Goal: Find specific page/section: Find specific page/section

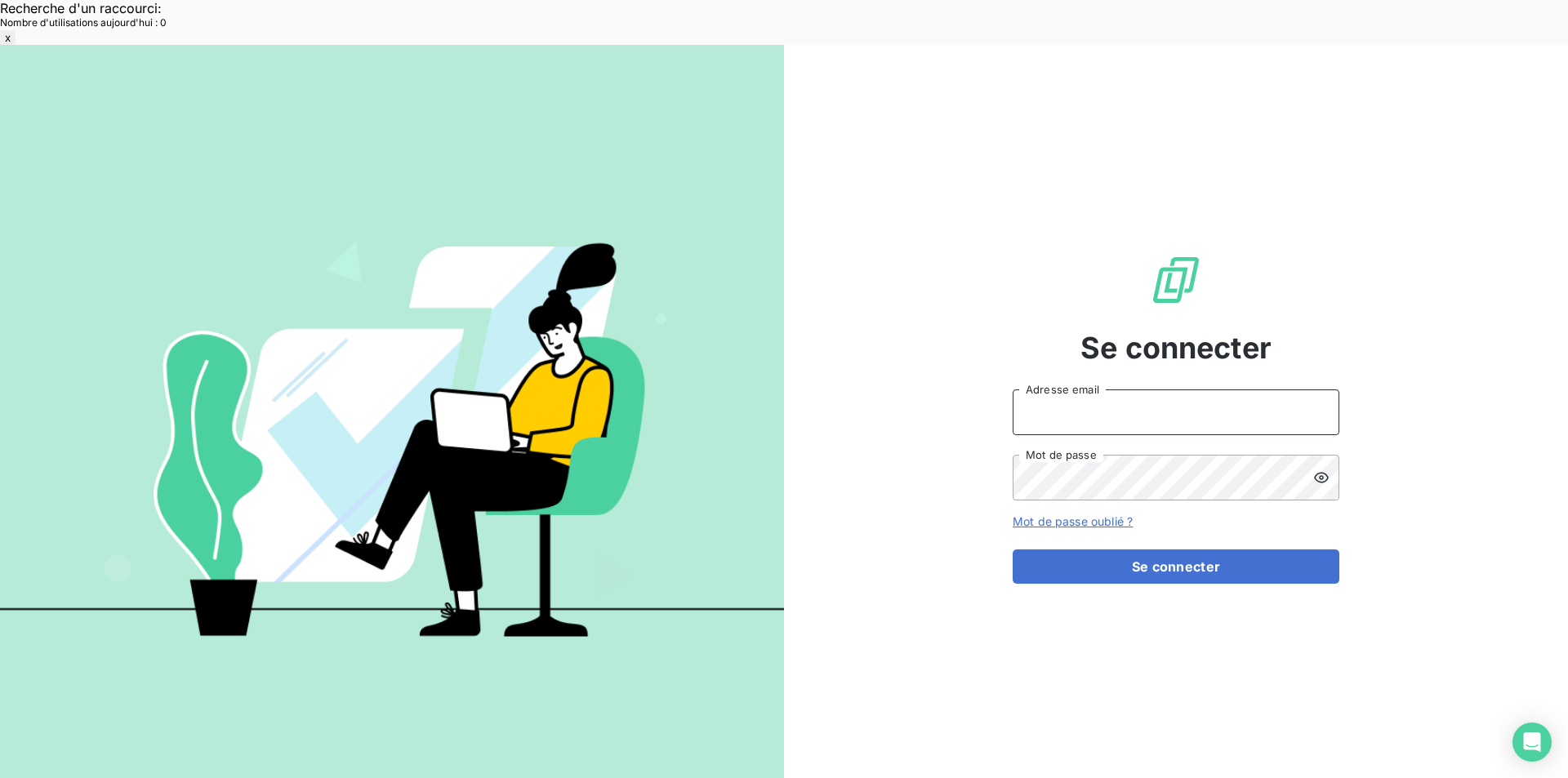
type input "[EMAIL_ADDRESS][DOMAIN_NAME]"
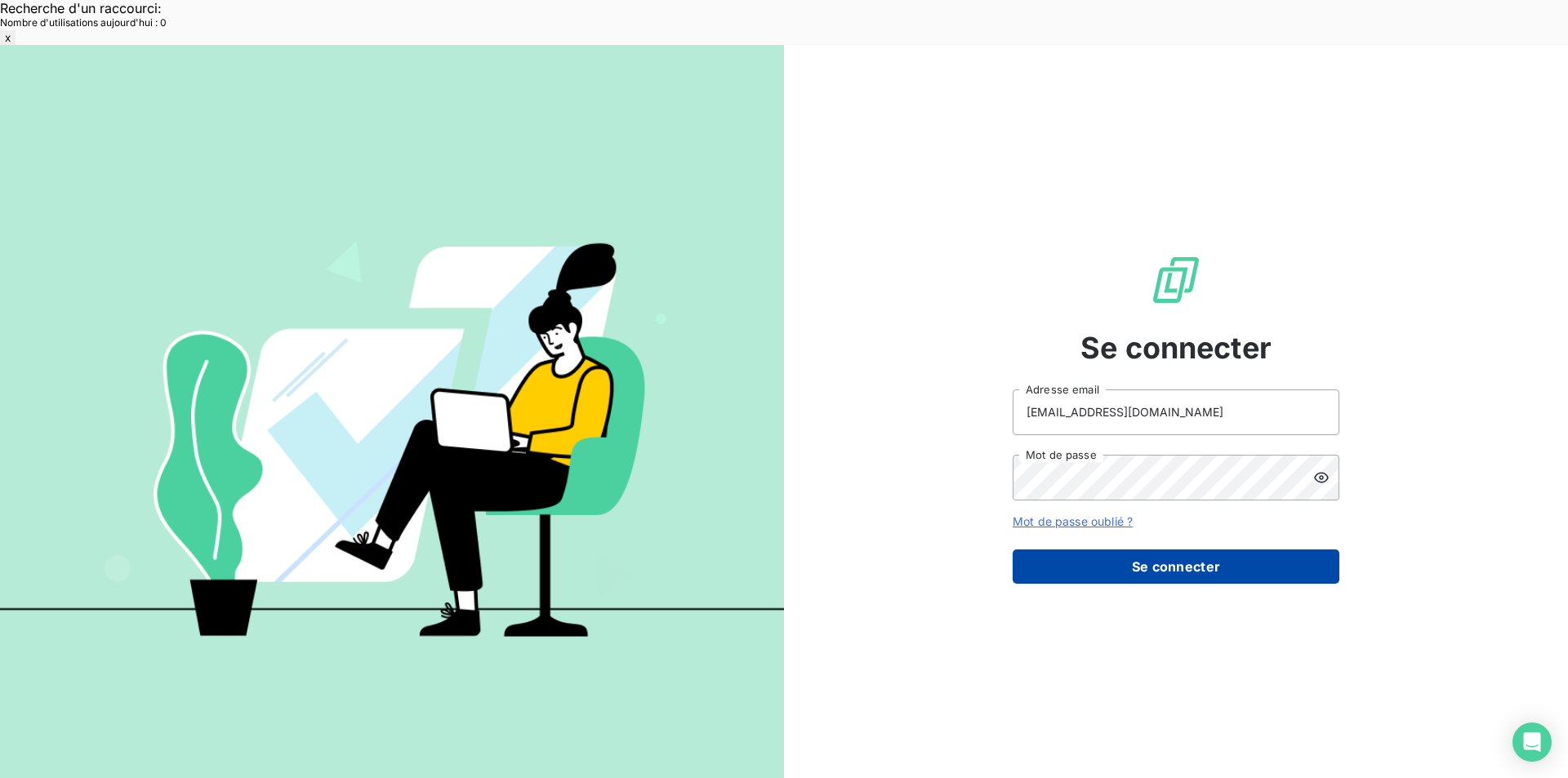
click at [1184, 550] on button "Se connecter" at bounding box center [1175, 567] width 327 height 34
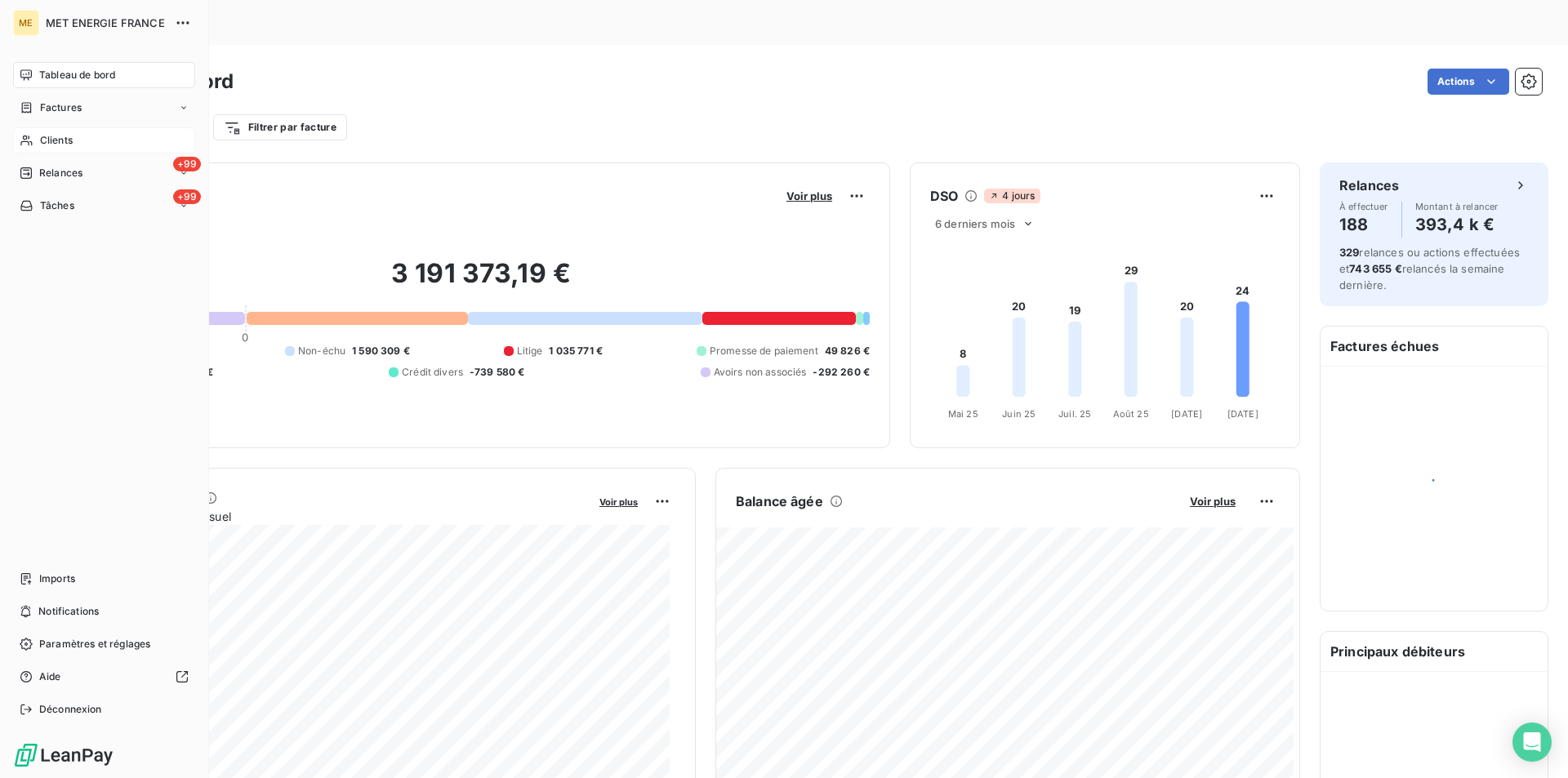
click at [61, 130] on div "Clients" at bounding box center [104, 140] width 182 height 26
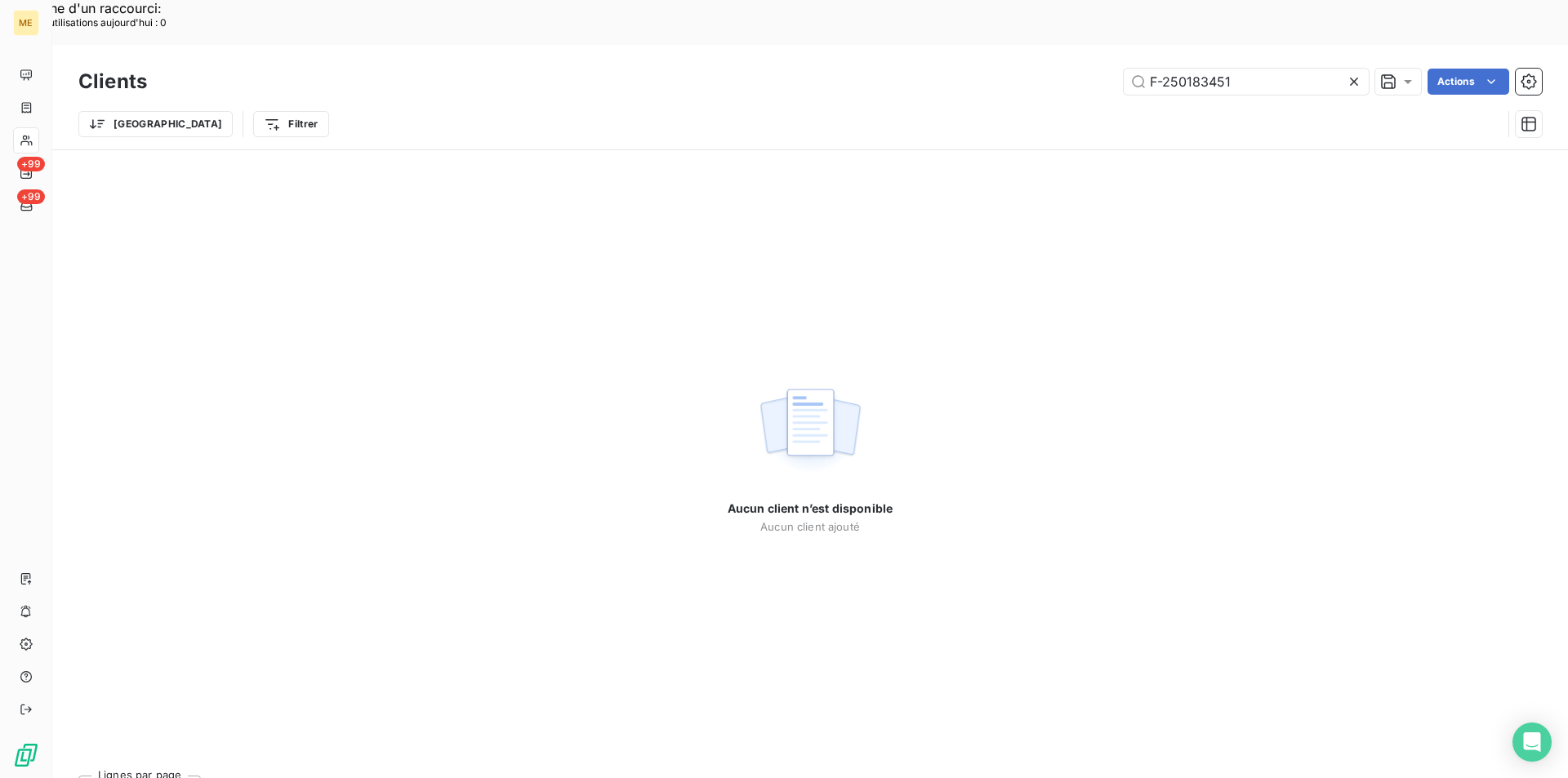
drag, startPoint x: 1256, startPoint y: 38, endPoint x: 1022, endPoint y: 27, distance: 234.3
click at [1022, 69] on div "F-250183451 Actions" at bounding box center [854, 82] width 1375 height 26
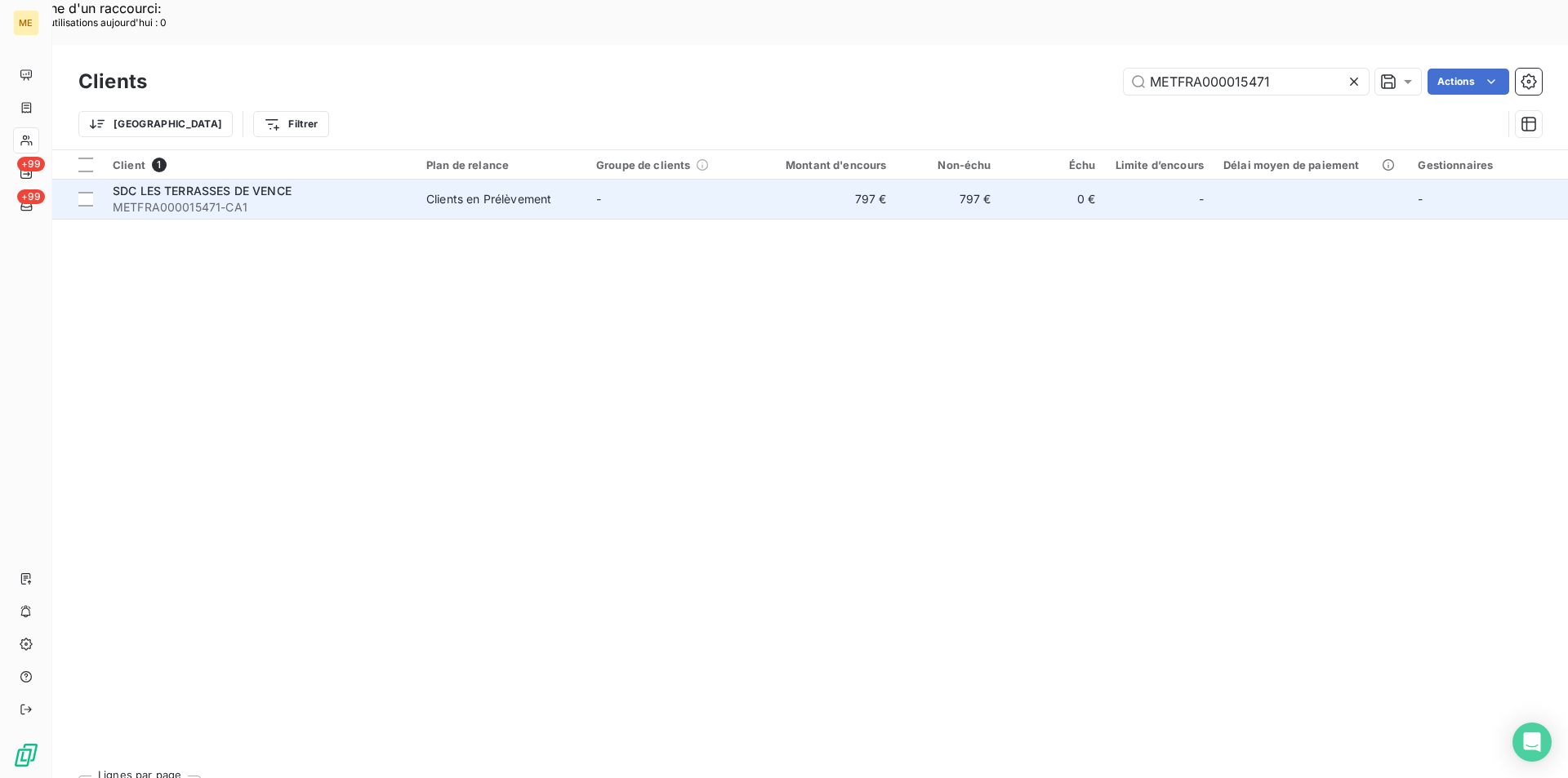
type input "METFRA000015471"
click at [429, 180] on td "Clients en Prélèvement" at bounding box center [501, 199] width 170 height 39
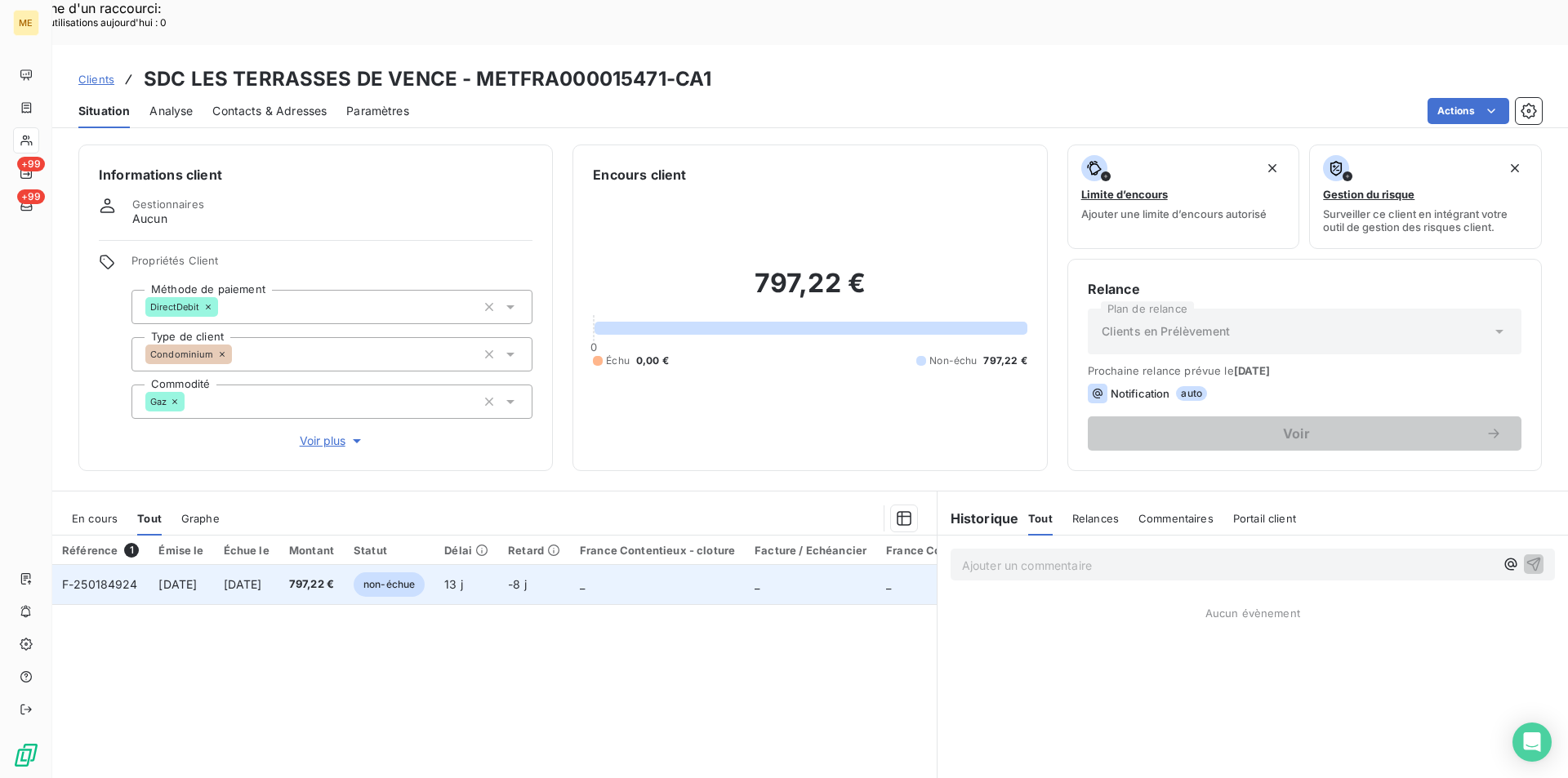
click at [186, 577] on span "[DATE]" at bounding box center [177, 584] width 39 height 14
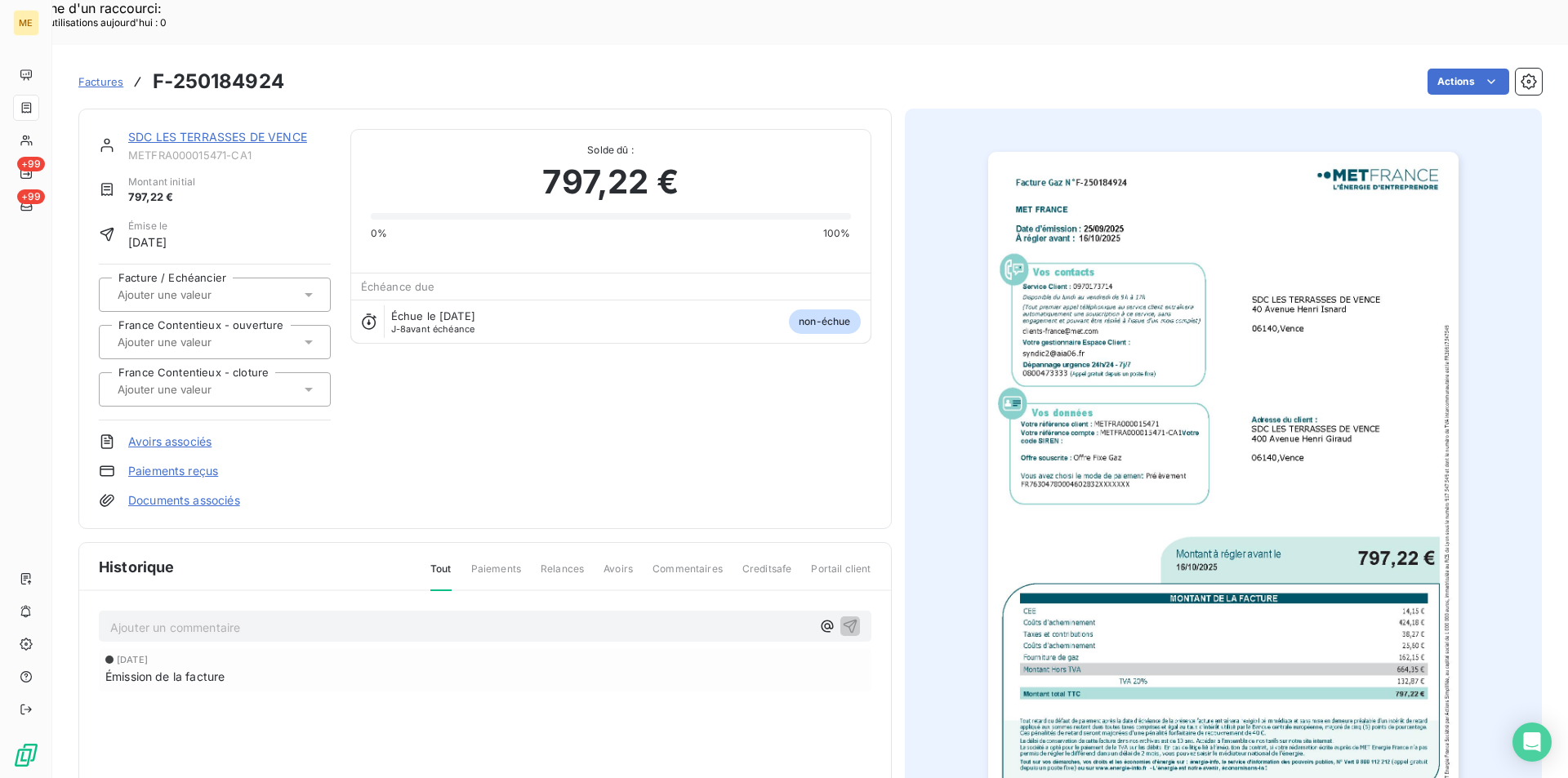
click at [1266, 471] on img "button" at bounding box center [1224, 484] width 470 height 665
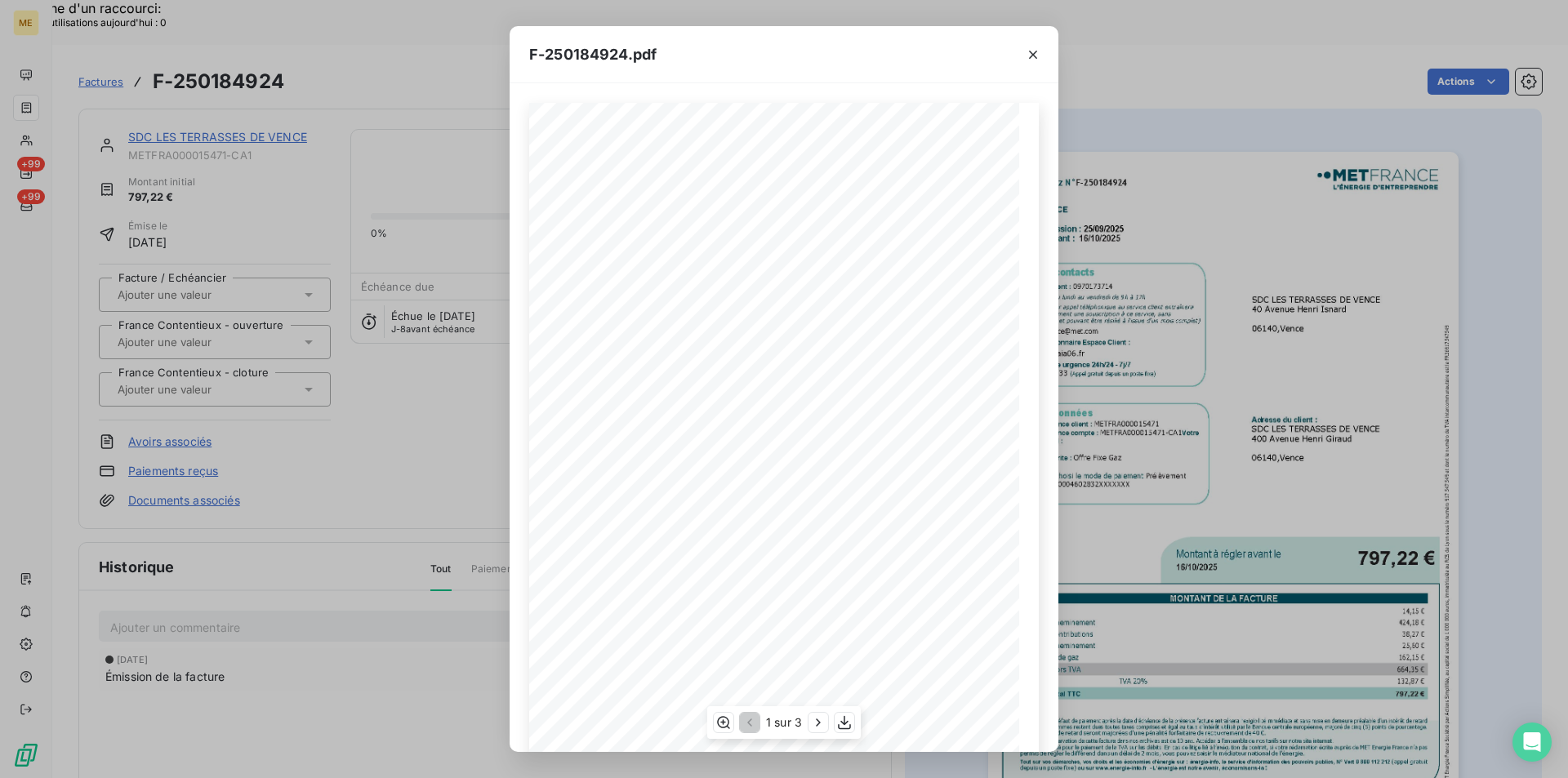
scroll to position [84, 0]
click at [848, 728] on icon "button" at bounding box center [844, 723] width 16 height 16
click at [279, 635] on div "F-250184924.pdf Facture Gaz N° F-250184924 MET Energie France [STREET_ADDRESS] …" at bounding box center [784, 389] width 1568 height 778
click at [411, 439] on div "F-250184924.pdf Facture Gaz N° F-250184924 MET Energie France [STREET_ADDRESS] …" at bounding box center [784, 389] width 1568 height 778
click at [1035, 56] on icon "button" at bounding box center [1033, 55] width 16 height 16
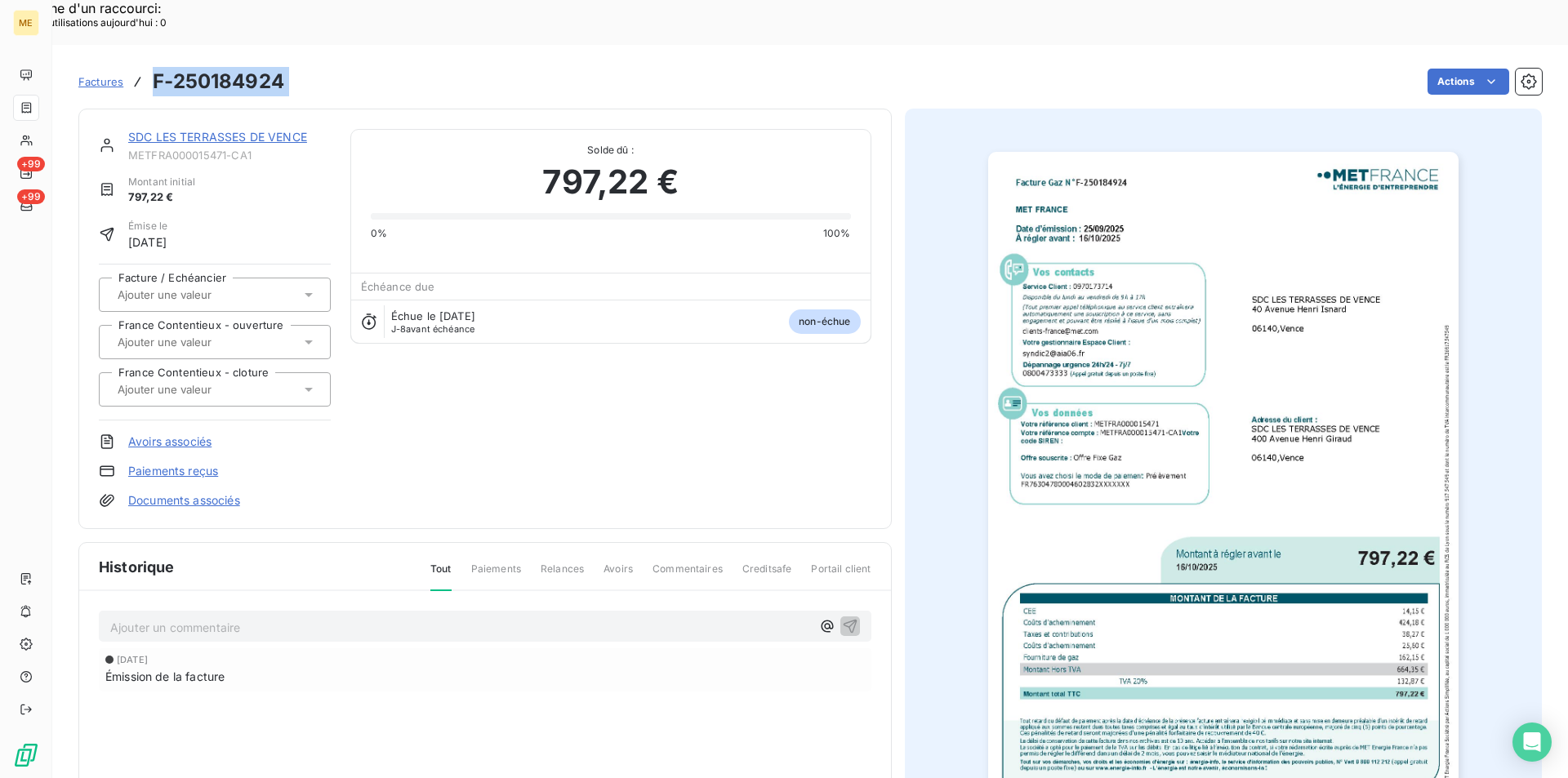
drag, startPoint x: 295, startPoint y: 38, endPoint x: 155, endPoint y: 32, distance: 140.1
click at [155, 65] on div "Factures F-250184924 Actions" at bounding box center [810, 82] width 1463 height 34
copy section "F-250184924 Actions"
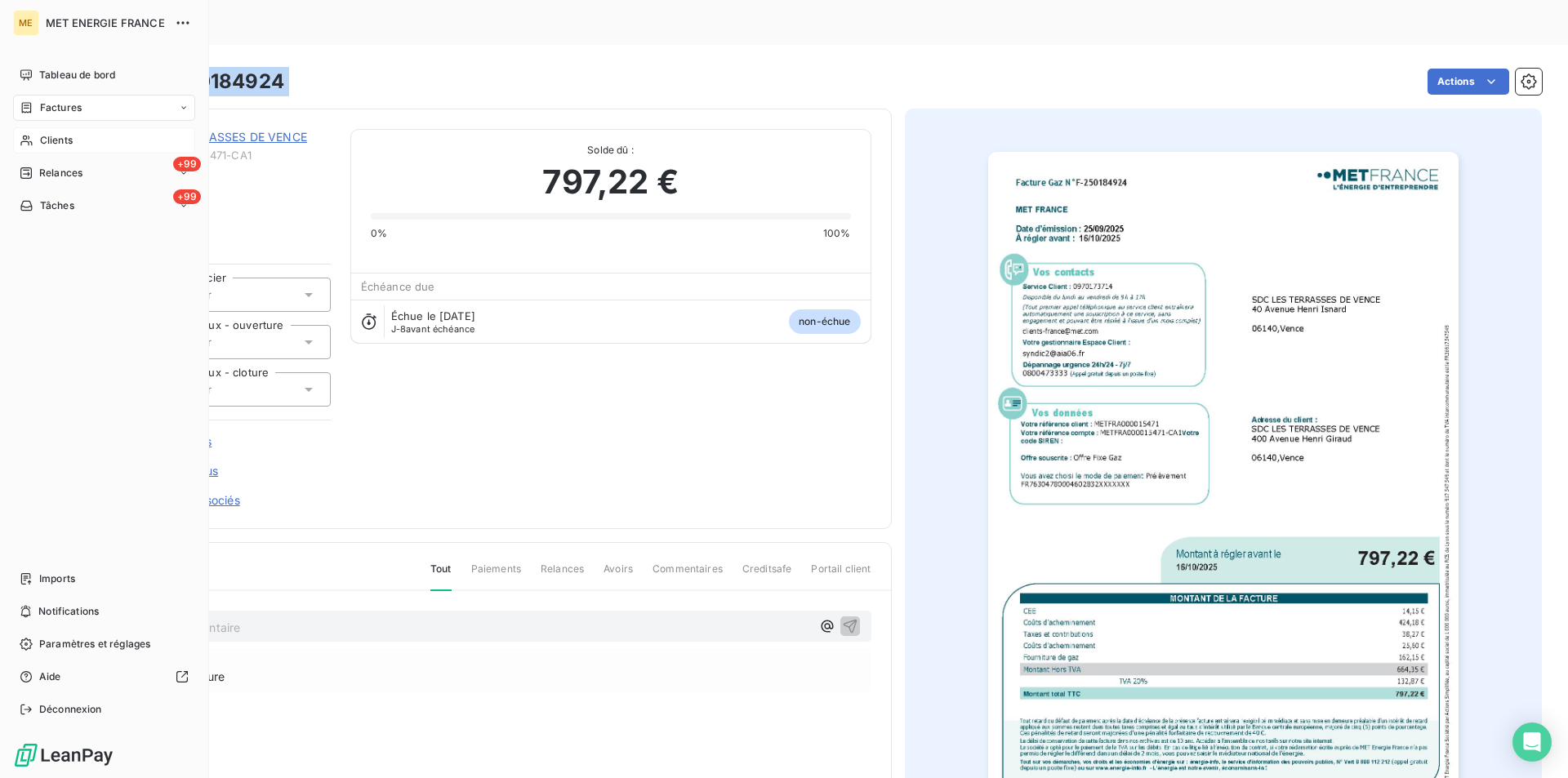
click at [40, 137] on span "Clients" at bounding box center [57, 140] width 33 height 15
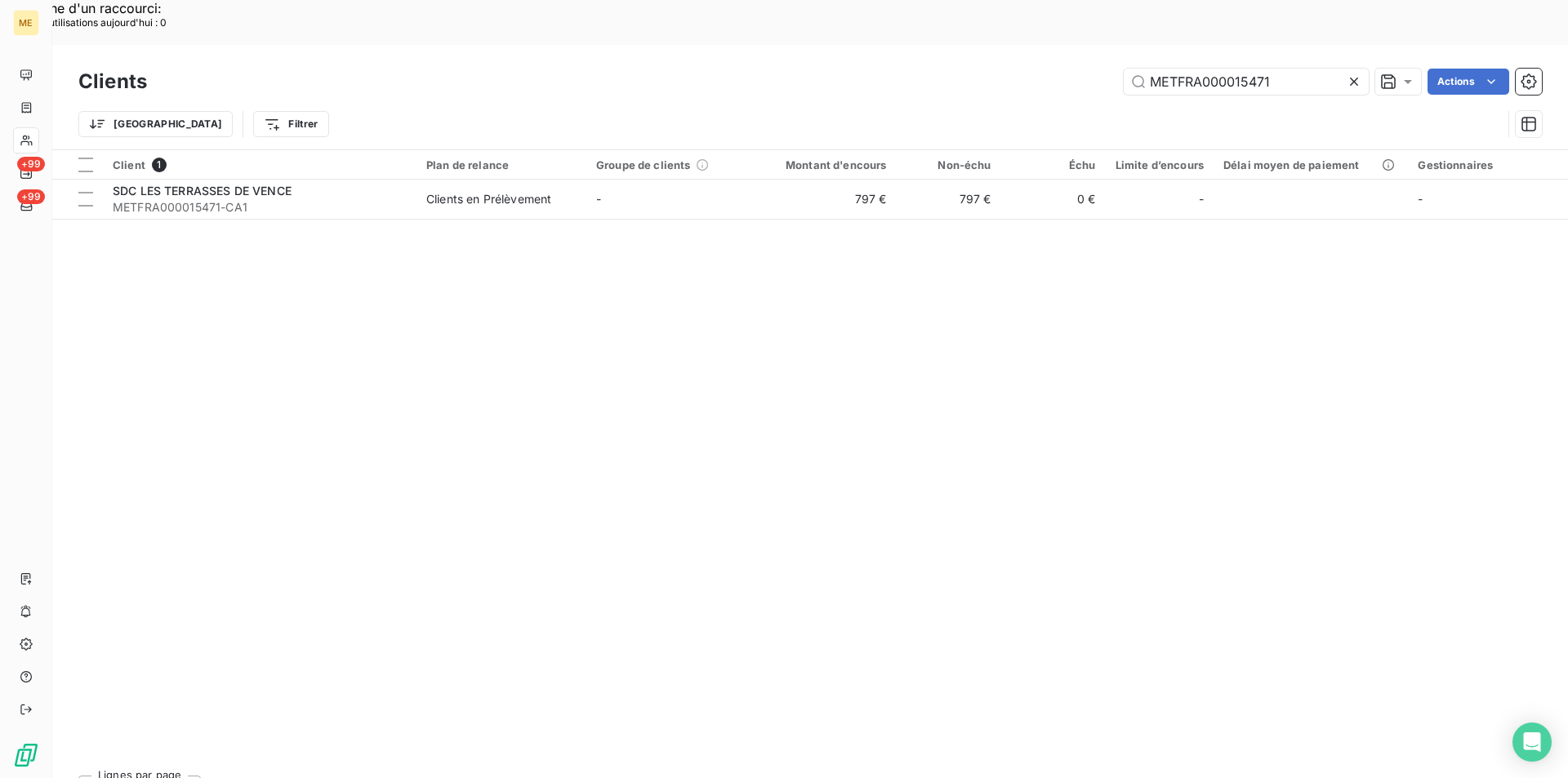
drag, startPoint x: 1279, startPoint y: 32, endPoint x: 1105, endPoint y: 33, distance: 174.0
click at [1105, 69] on div "METFRA000015471 Actions" at bounding box center [854, 82] width 1375 height 26
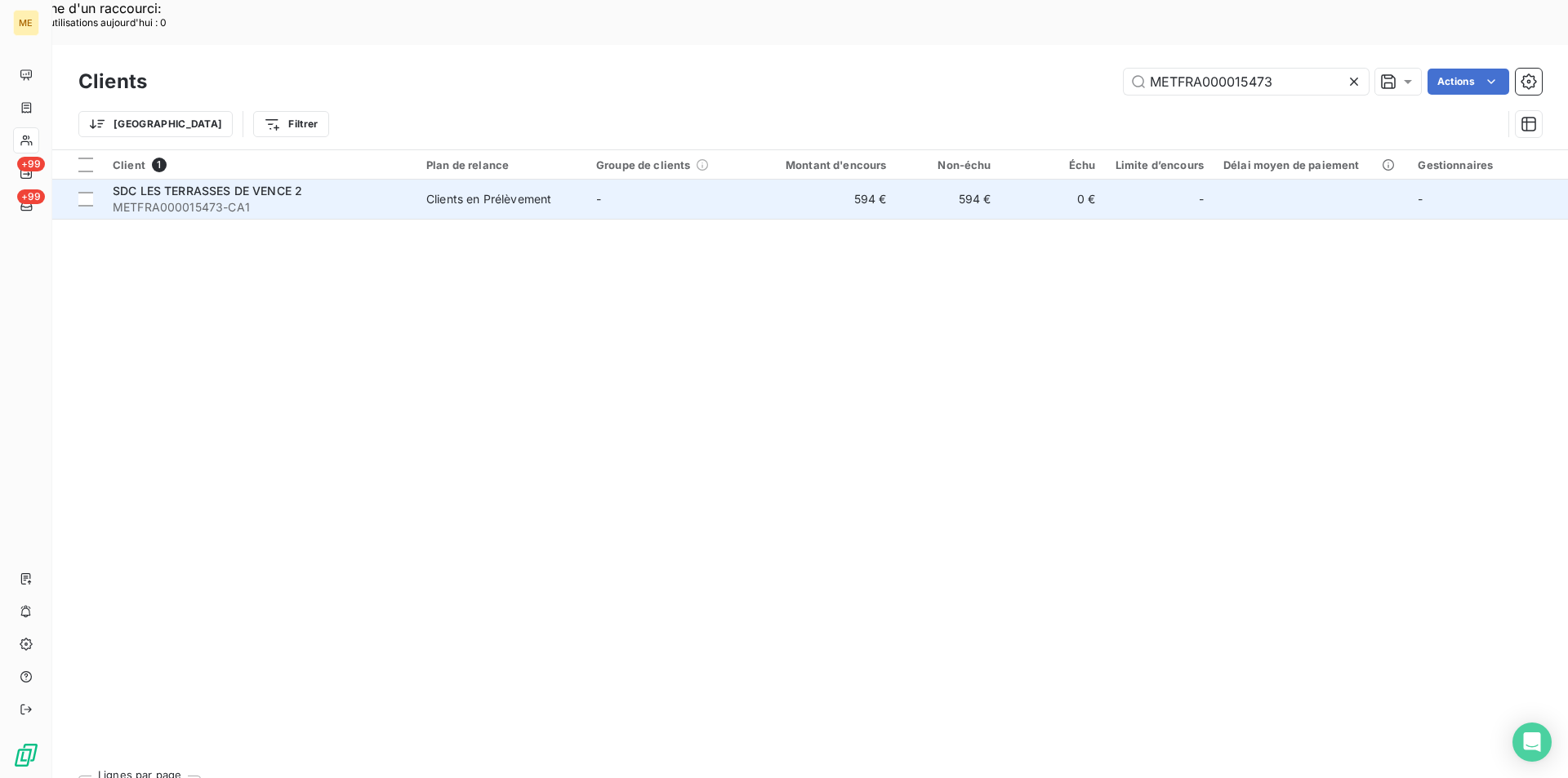
type input "METFRA000015473"
click at [309, 183] on div "SDC LES TERRASSES DE VENCE 2" at bounding box center [259, 191] width 294 height 16
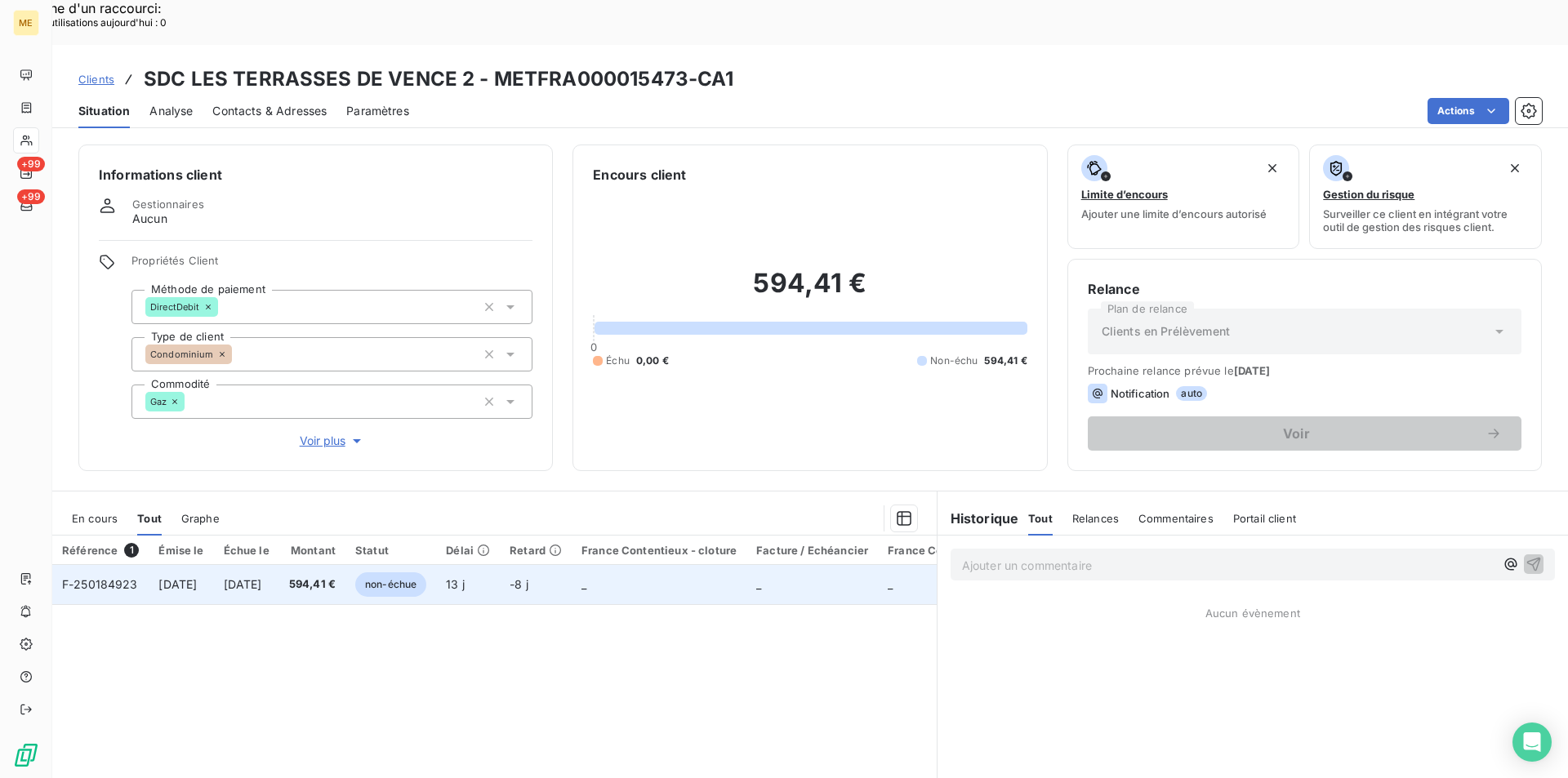
click at [127, 577] on span "F-250184923" at bounding box center [100, 584] width 76 height 14
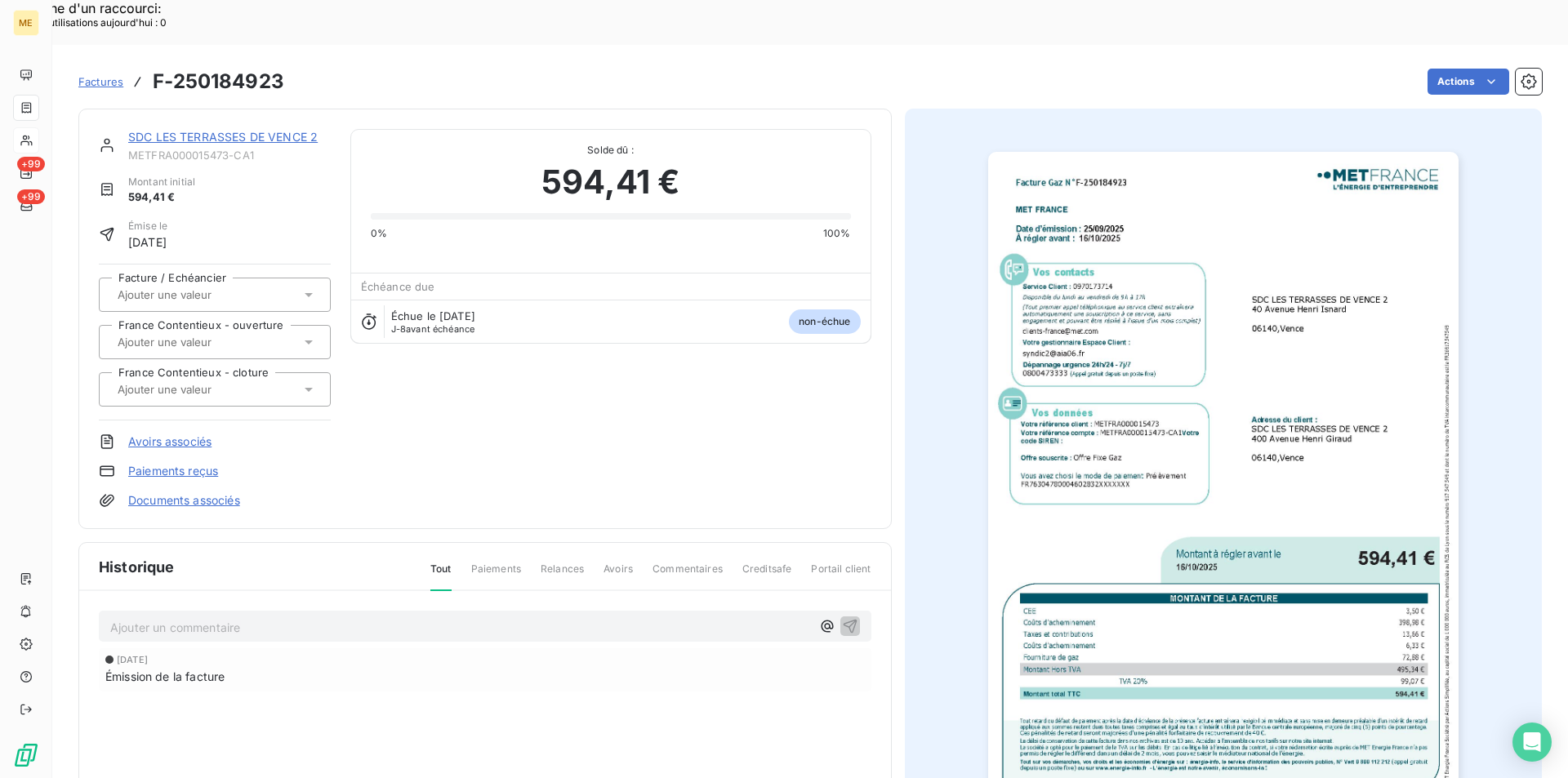
click at [1138, 459] on img "button" at bounding box center [1224, 484] width 470 height 665
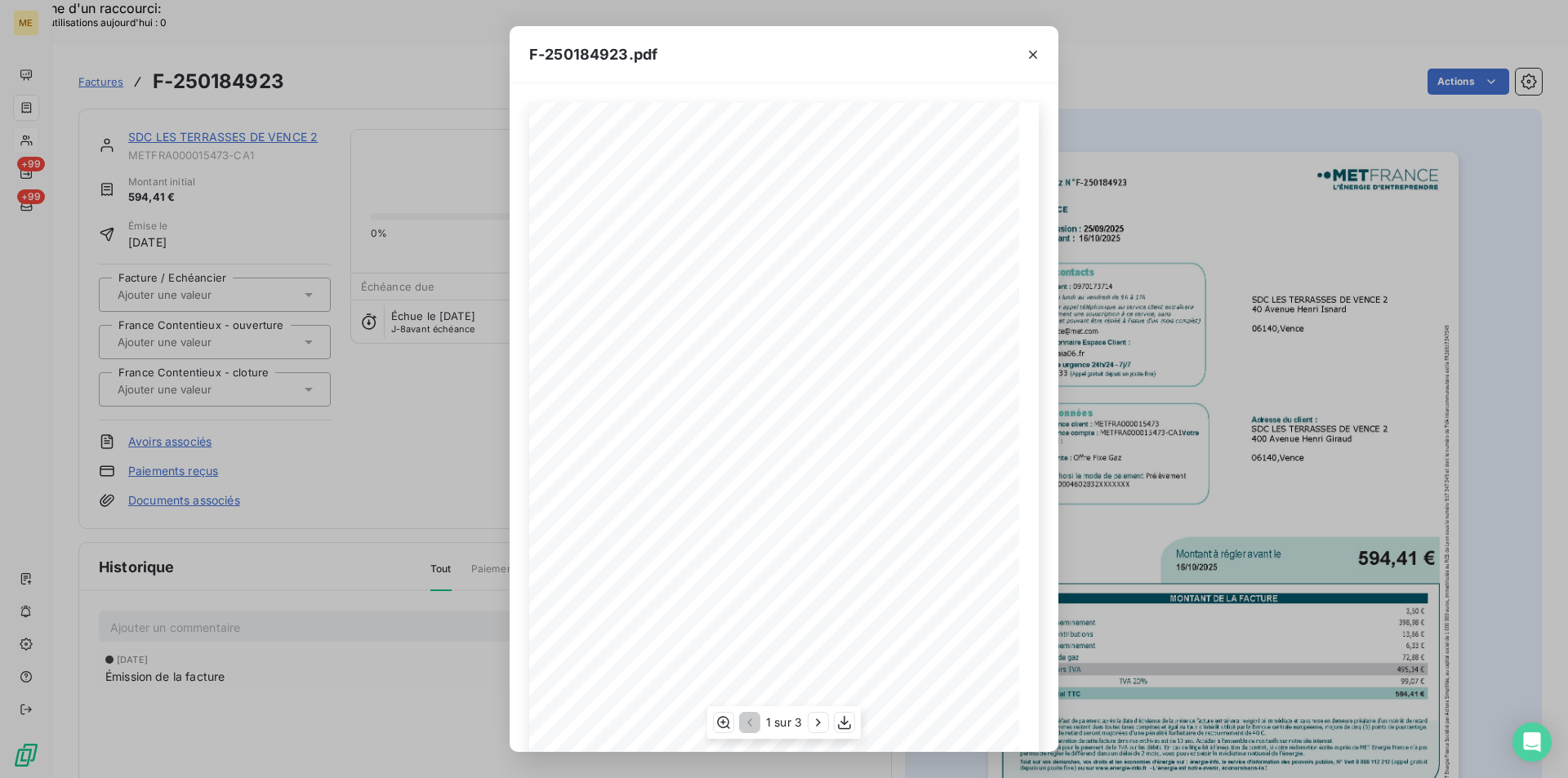
scroll to position [84, 0]
click at [839, 715] on icon "button" at bounding box center [844, 723] width 16 height 16
click at [1029, 59] on icon "button" at bounding box center [1033, 55] width 16 height 16
click at [1032, 55] on icon "button" at bounding box center [1033, 55] width 8 height 8
click at [1033, 55] on icon "button" at bounding box center [1033, 55] width 8 height 8
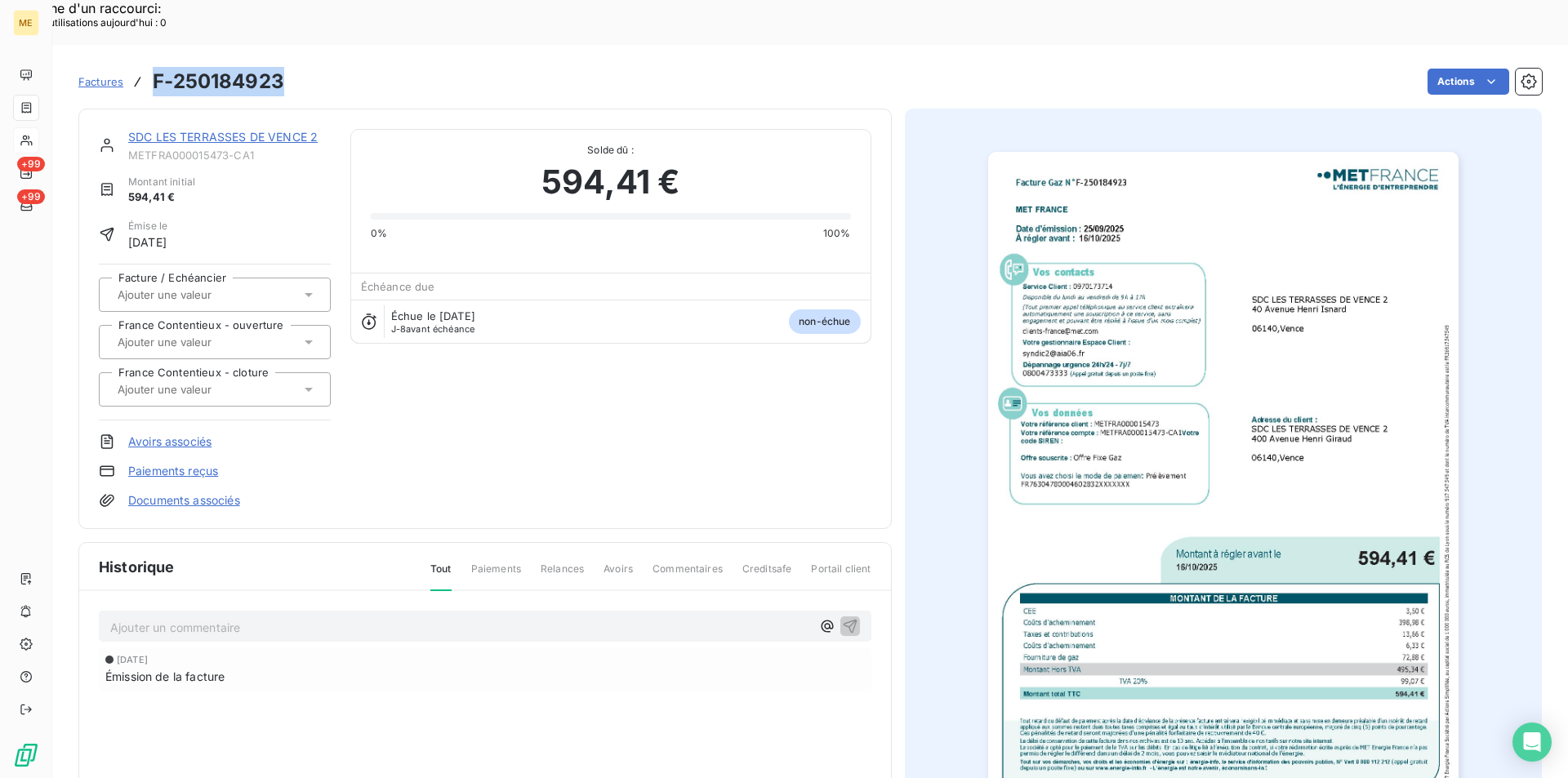
drag, startPoint x: 217, startPoint y: 40, endPoint x: 151, endPoint y: 34, distance: 66.3
click at [151, 65] on div "Factures F-250184923 Actions" at bounding box center [810, 82] width 1463 height 34
copy h3 "F-250184923"
